Goal: Information Seeking & Learning: Learn about a topic

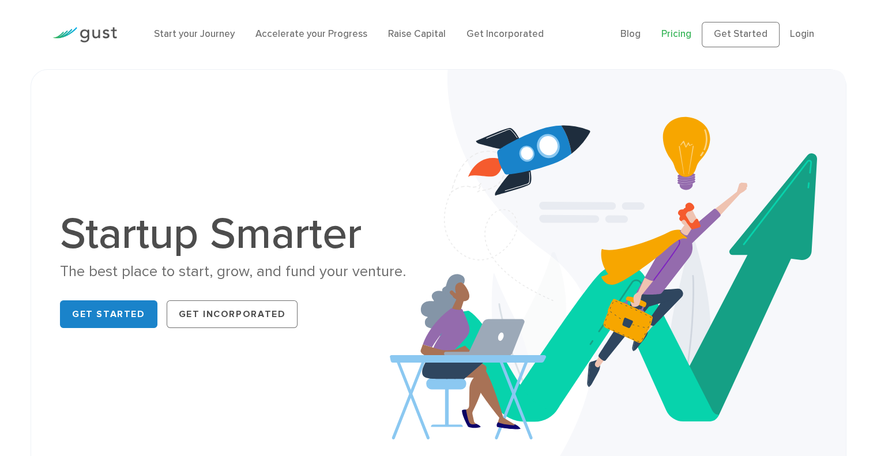
click at [671, 36] on link "Pricing" at bounding box center [676, 34] width 30 height 12
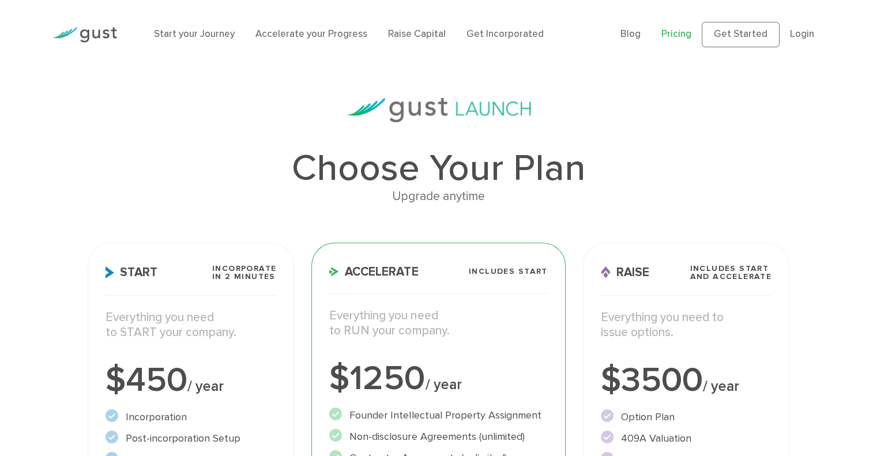
click at [99, 34] on img at bounding box center [84, 35] width 65 height 16
